Goal: Task Accomplishment & Management: Complete application form

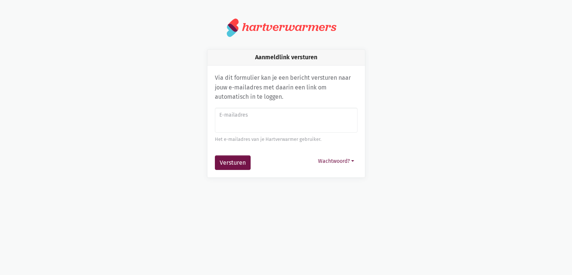
click at [248, 124] on input "E-mailadres" at bounding box center [286, 120] width 143 height 25
click at [243, 116] on label "E-mailadres" at bounding box center [285, 115] width 133 height 8
click at [243, 116] on input "E-mailadres" at bounding box center [286, 120] width 143 height 25
click at [243, 116] on label "E-mailadres" at bounding box center [285, 115] width 133 height 8
click at [243, 116] on input "E-mailadres" at bounding box center [286, 120] width 143 height 25
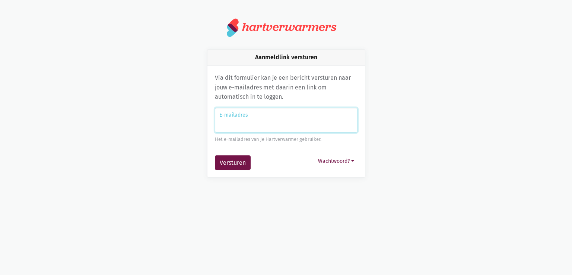
click at [246, 125] on input "E-mailadres" at bounding box center [286, 120] width 143 height 25
type input "[EMAIL_ADDRESS][DOMAIN_NAME]"
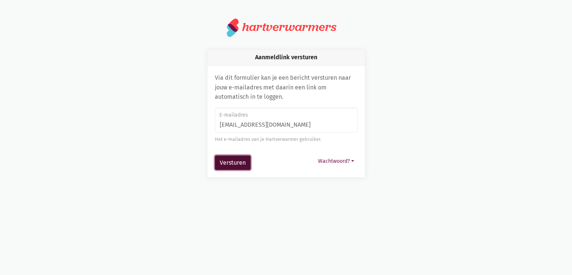
click at [229, 160] on button "Versturen" at bounding box center [233, 162] width 36 height 15
